Goal: Find specific page/section: Find specific page/section

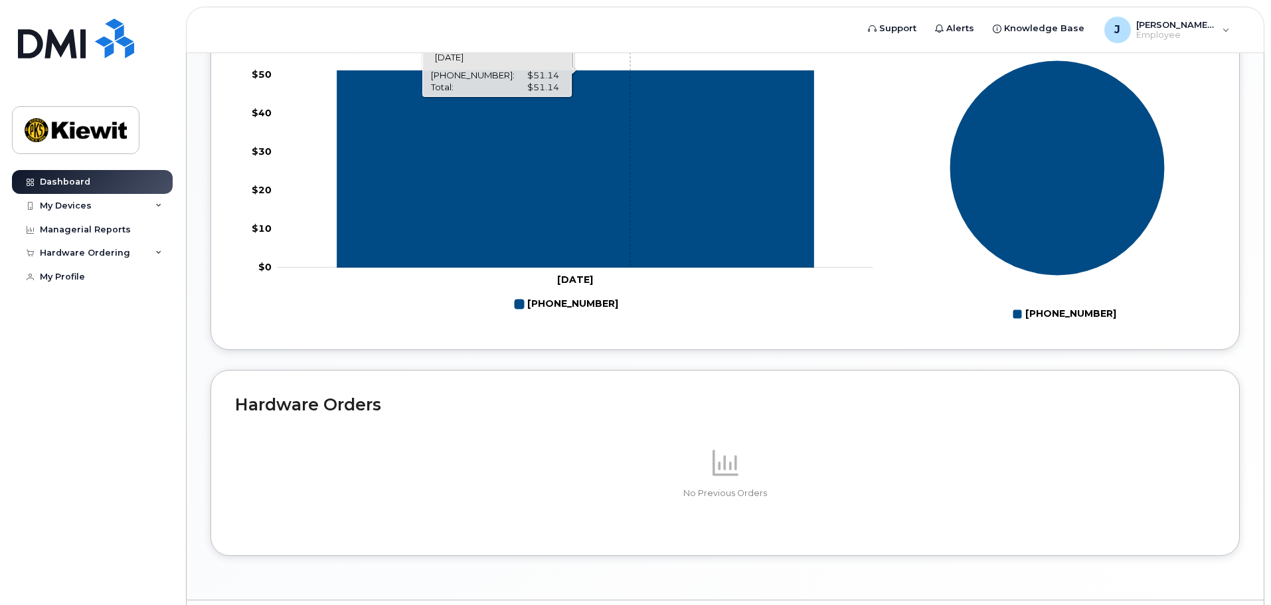
scroll to position [598, 0]
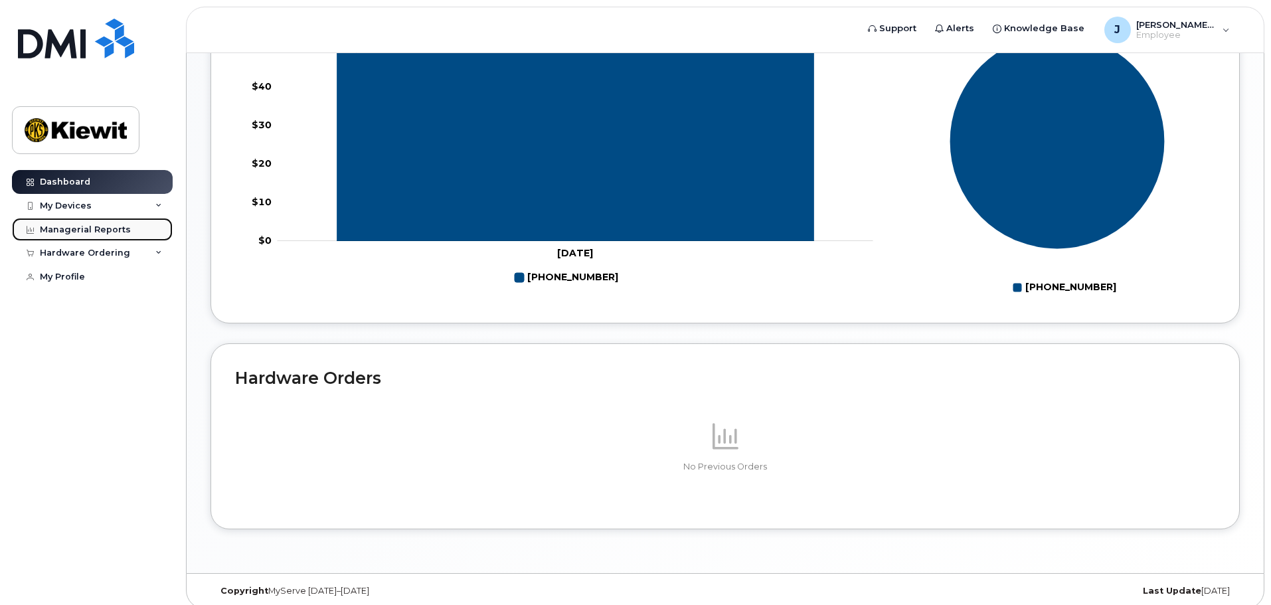
click at [97, 231] on div "Managerial Reports" at bounding box center [85, 229] width 91 height 11
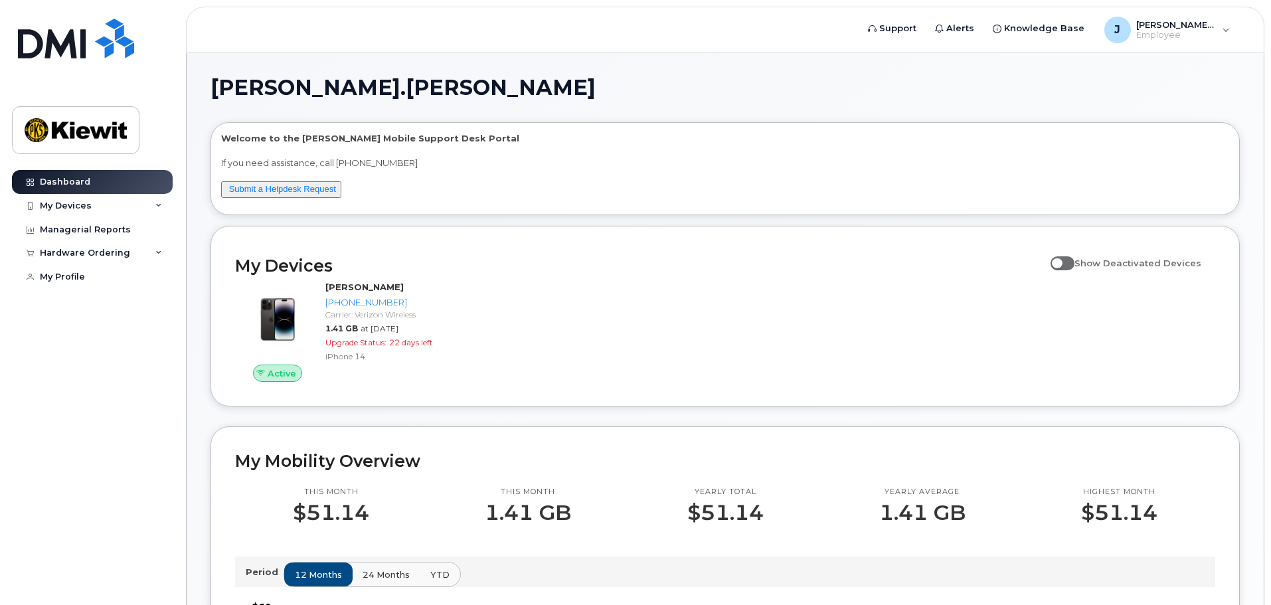
click at [1073, 265] on span at bounding box center [1063, 262] width 24 height 13
click at [1061, 261] on input "Show Deactivated Devices" at bounding box center [1056, 255] width 11 height 11
click at [1073, 265] on span at bounding box center [1063, 262] width 24 height 13
click at [1061, 261] on input "Show Deactivated Devices" at bounding box center [1056, 255] width 11 height 11
checkbox input "false"
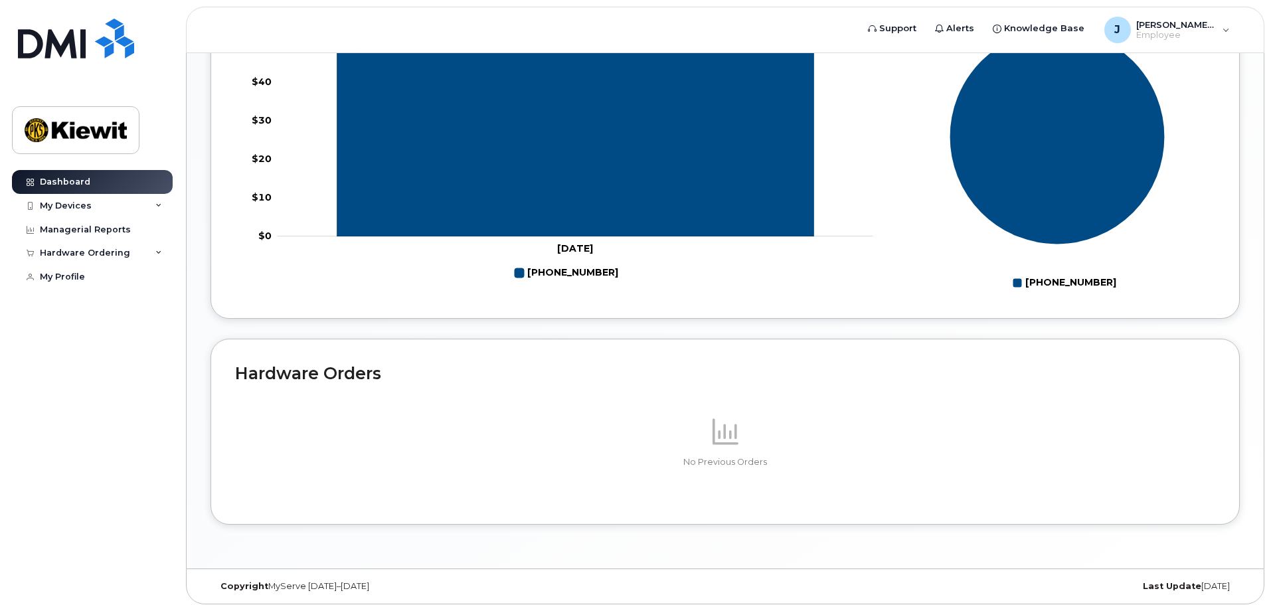
scroll to position [608, 0]
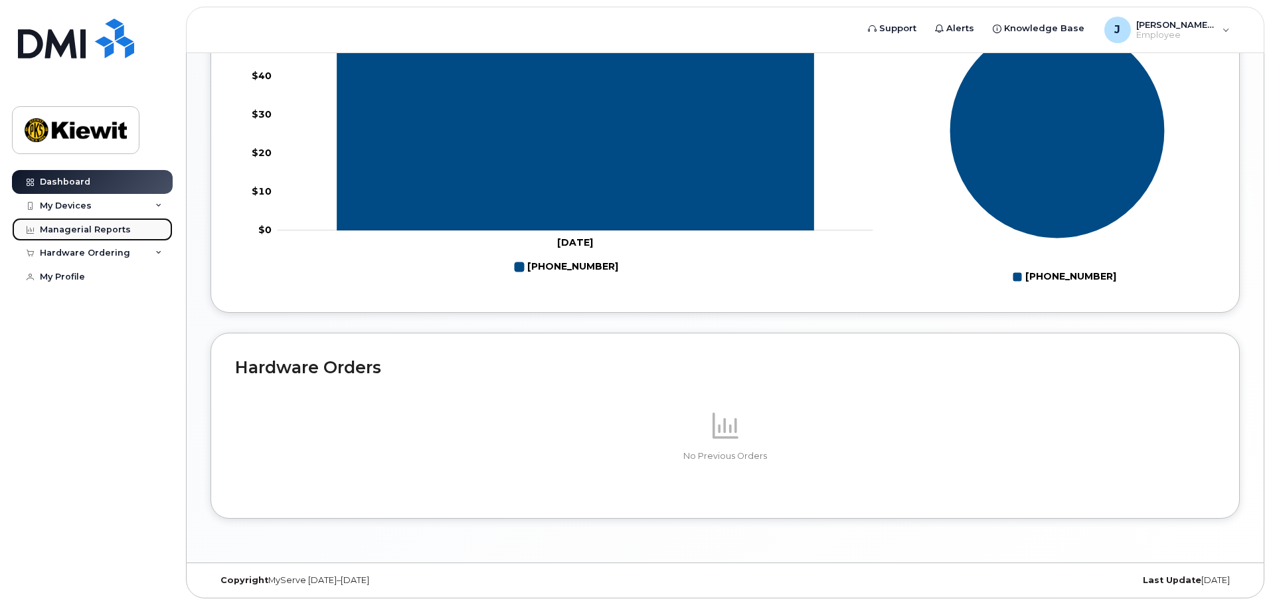
click at [90, 226] on div "Managerial Reports" at bounding box center [85, 229] width 91 height 11
